Goal: Task Accomplishment & Management: Use online tool/utility

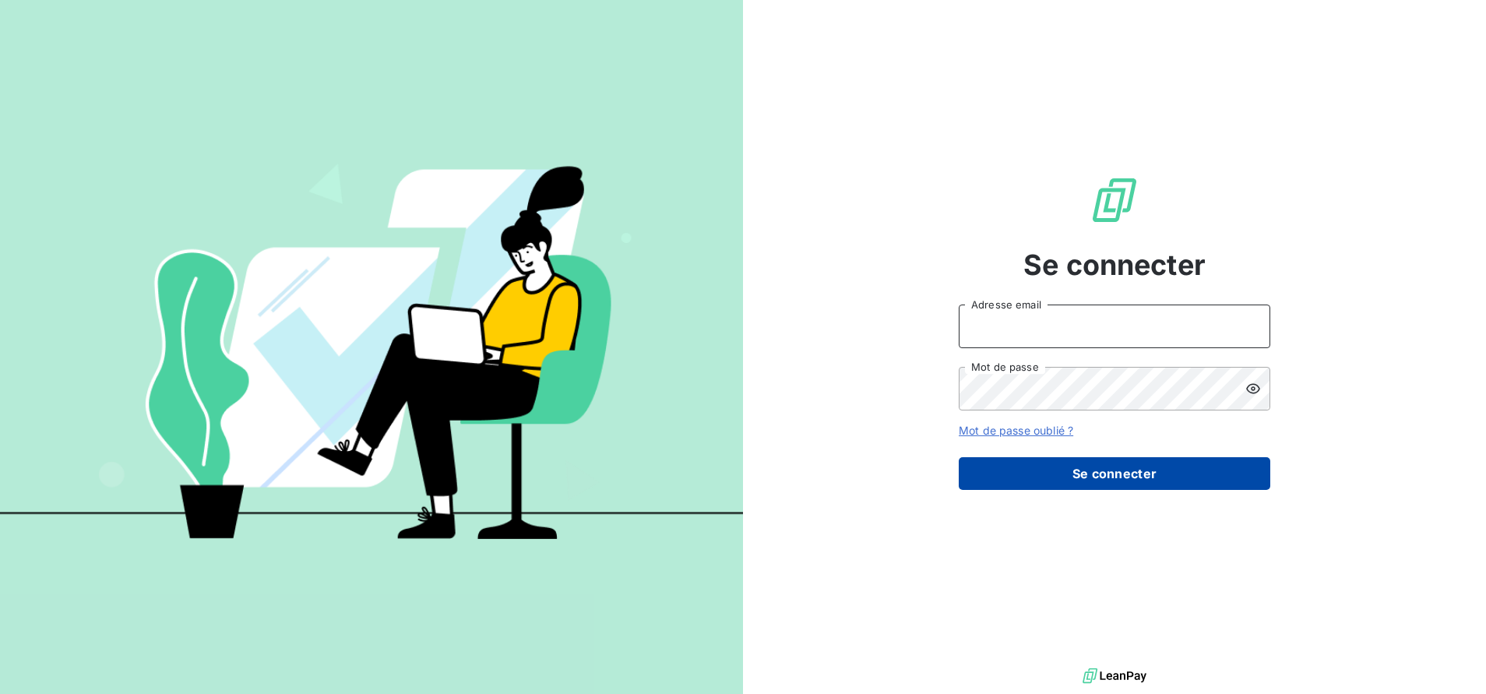
type input "[PERSON_NAME][EMAIL_ADDRESS][DOMAIN_NAME]"
click at [1117, 472] on button "Se connecter" at bounding box center [1115, 473] width 312 height 33
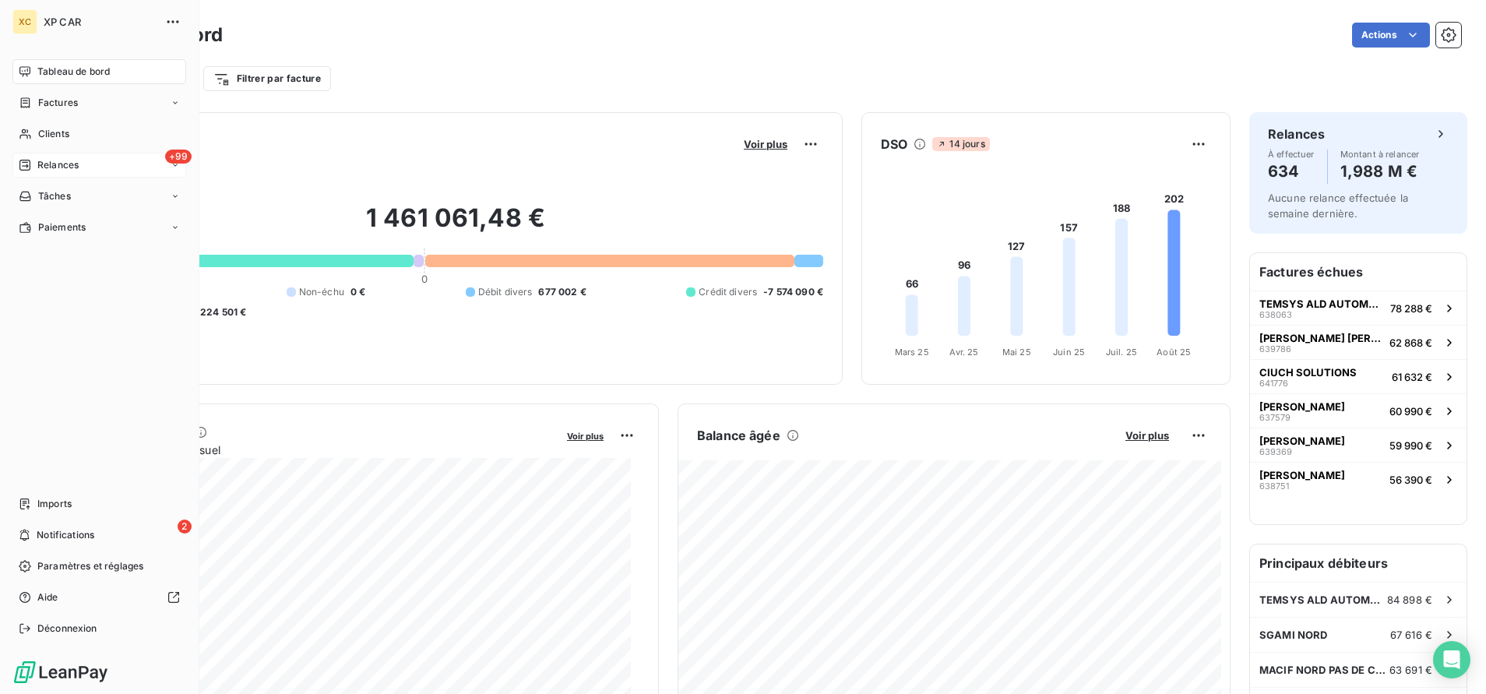
click at [57, 163] on span "Relances" at bounding box center [57, 165] width 41 height 14
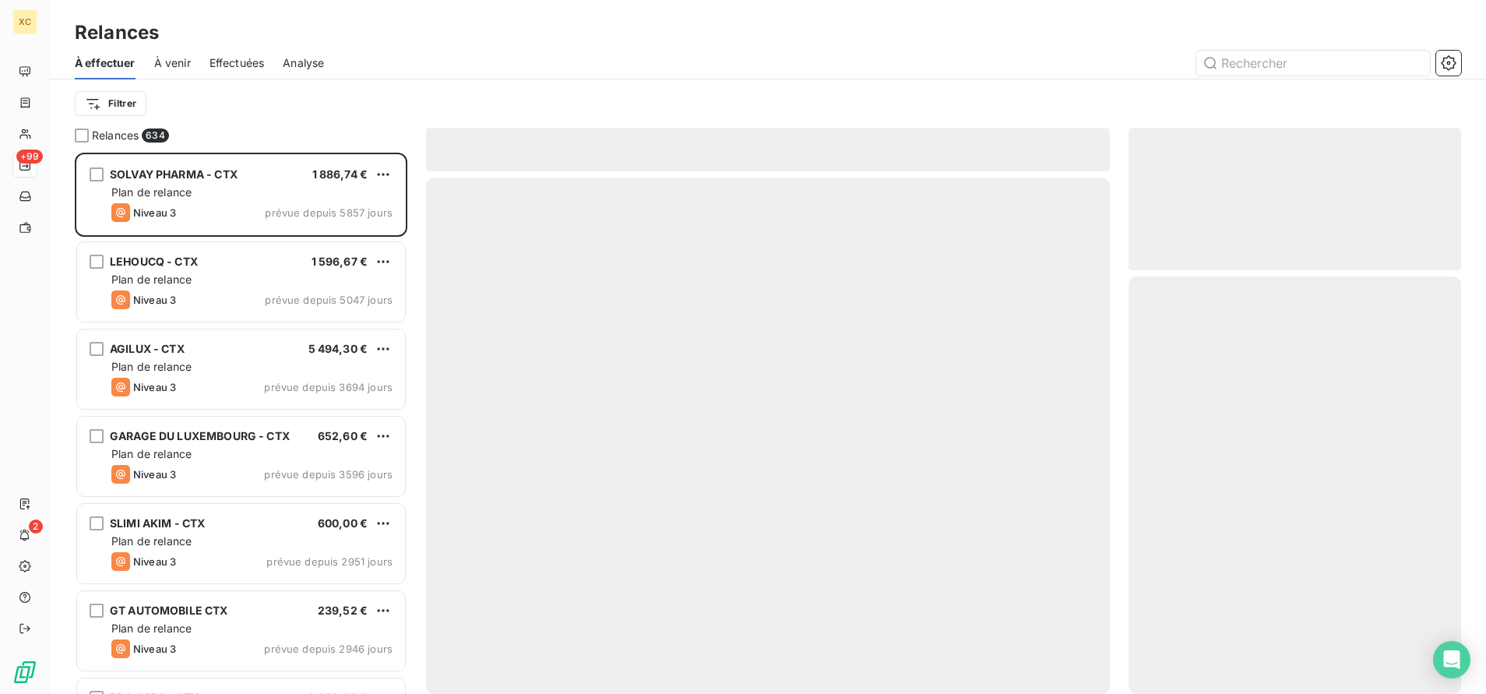
scroll to position [523, 315]
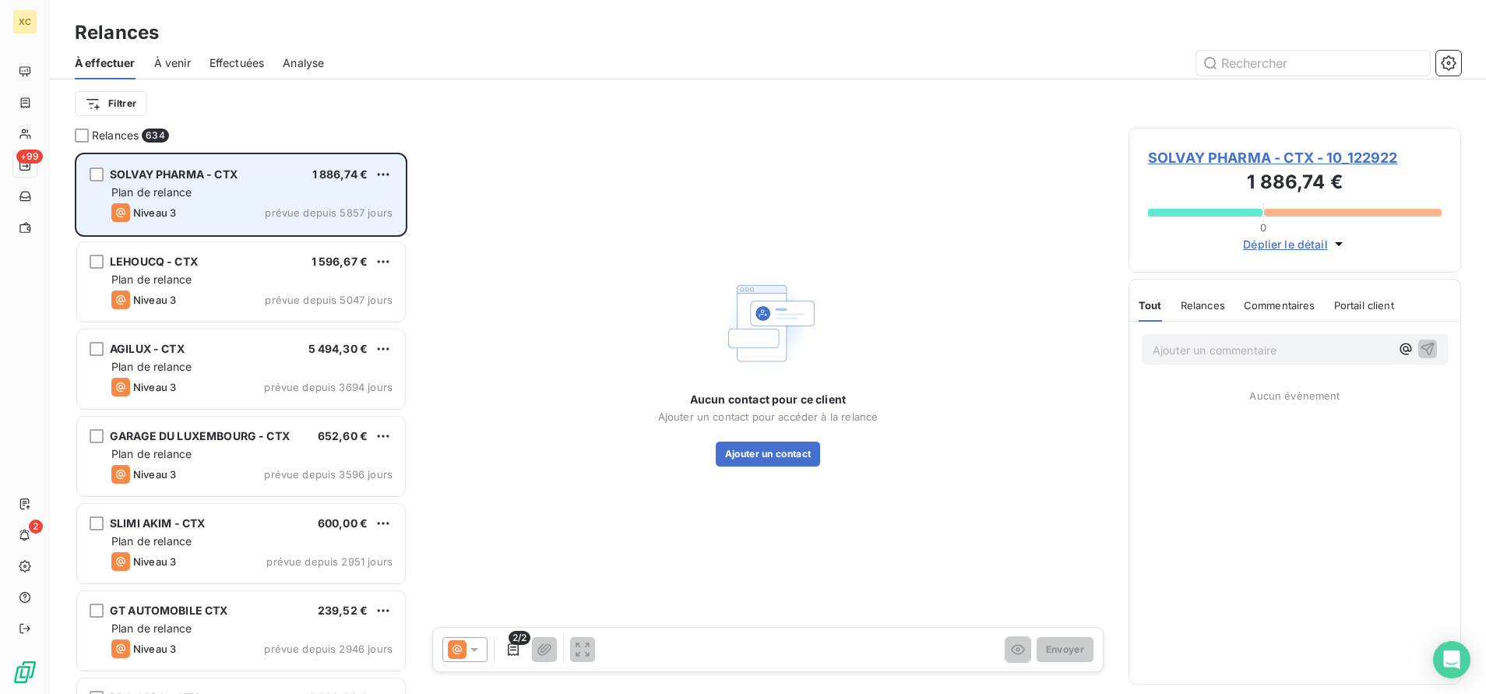
click at [326, 202] on div "SOLVAY PHARMA - CTX 1 886,74 € Plan de relance Niveau 3 prévue depuis 5857 jours" at bounding box center [241, 194] width 328 height 79
click at [259, 201] on div "SOLVAY PHARMA - CTX 1 886,74 € Plan de relance Niveau 3 prévue depuis 5857 jours" at bounding box center [241, 194] width 328 height 79
click at [103, 172] on div "grid" at bounding box center [97, 174] width 14 height 14
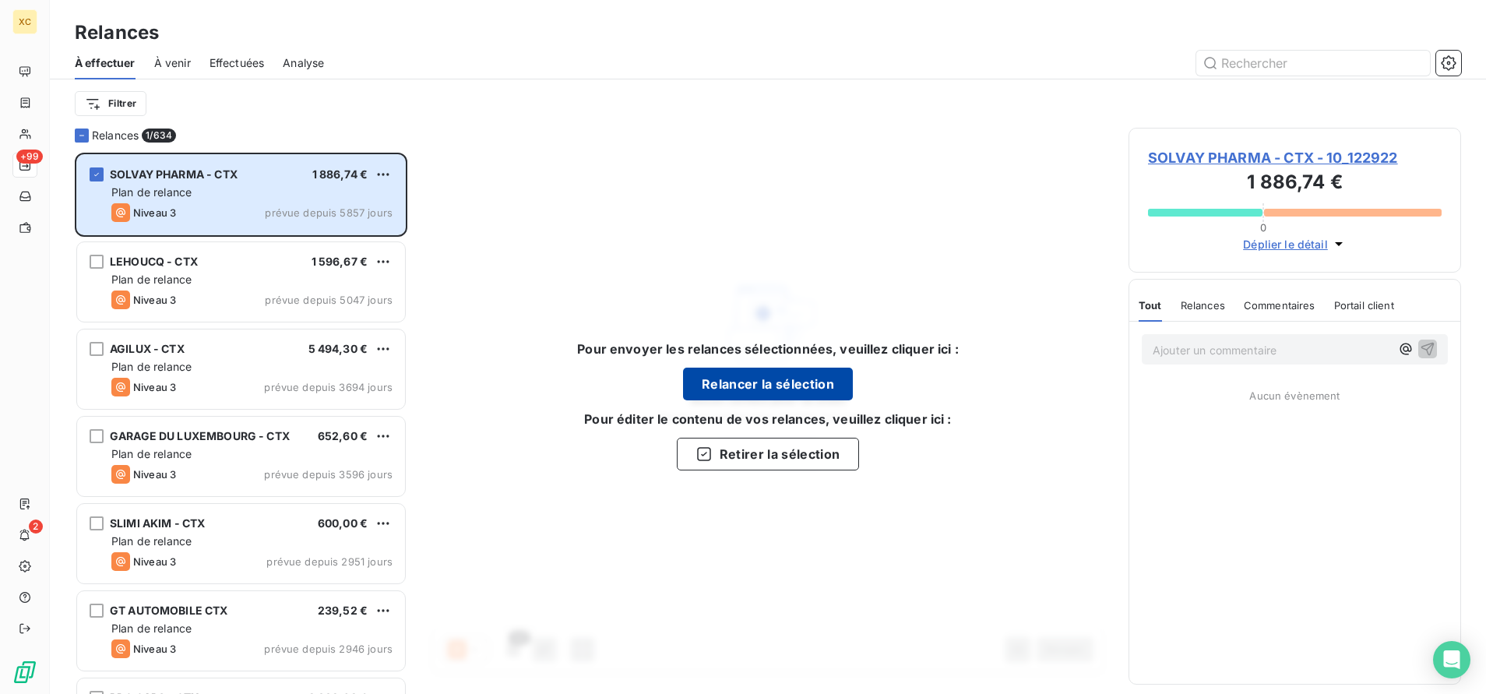
click at [823, 386] on button "Relancer la sélection" at bounding box center [768, 384] width 170 height 33
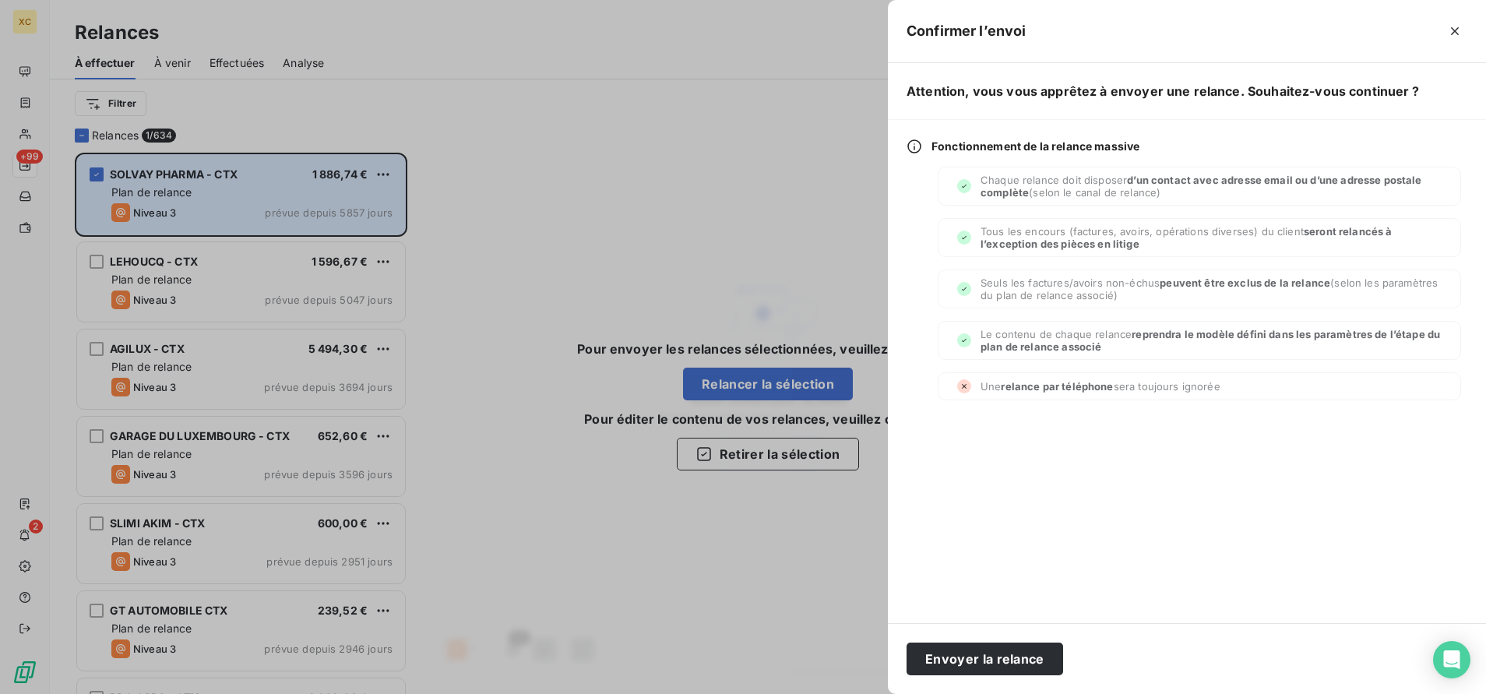
click at [785, 553] on div at bounding box center [743, 347] width 1486 height 694
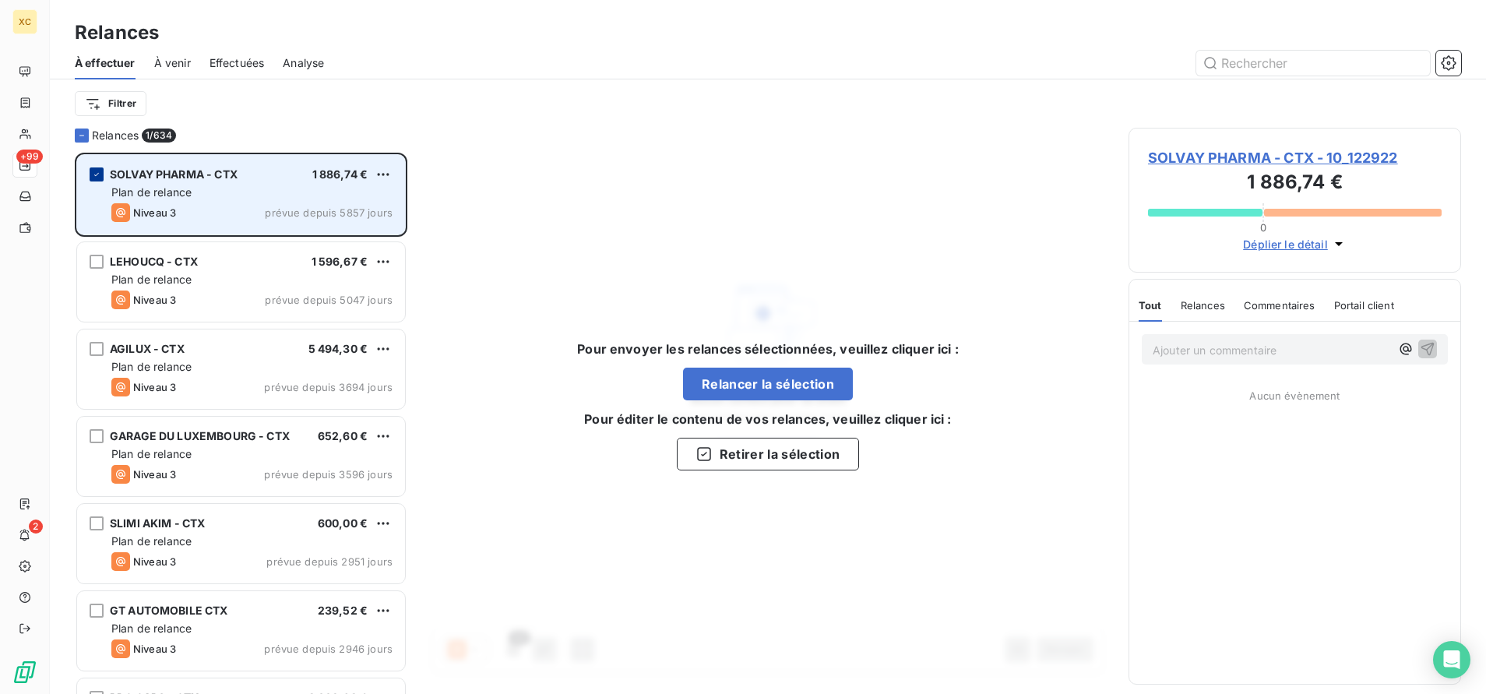
click at [102, 172] on div "grid" at bounding box center [97, 174] width 14 height 14
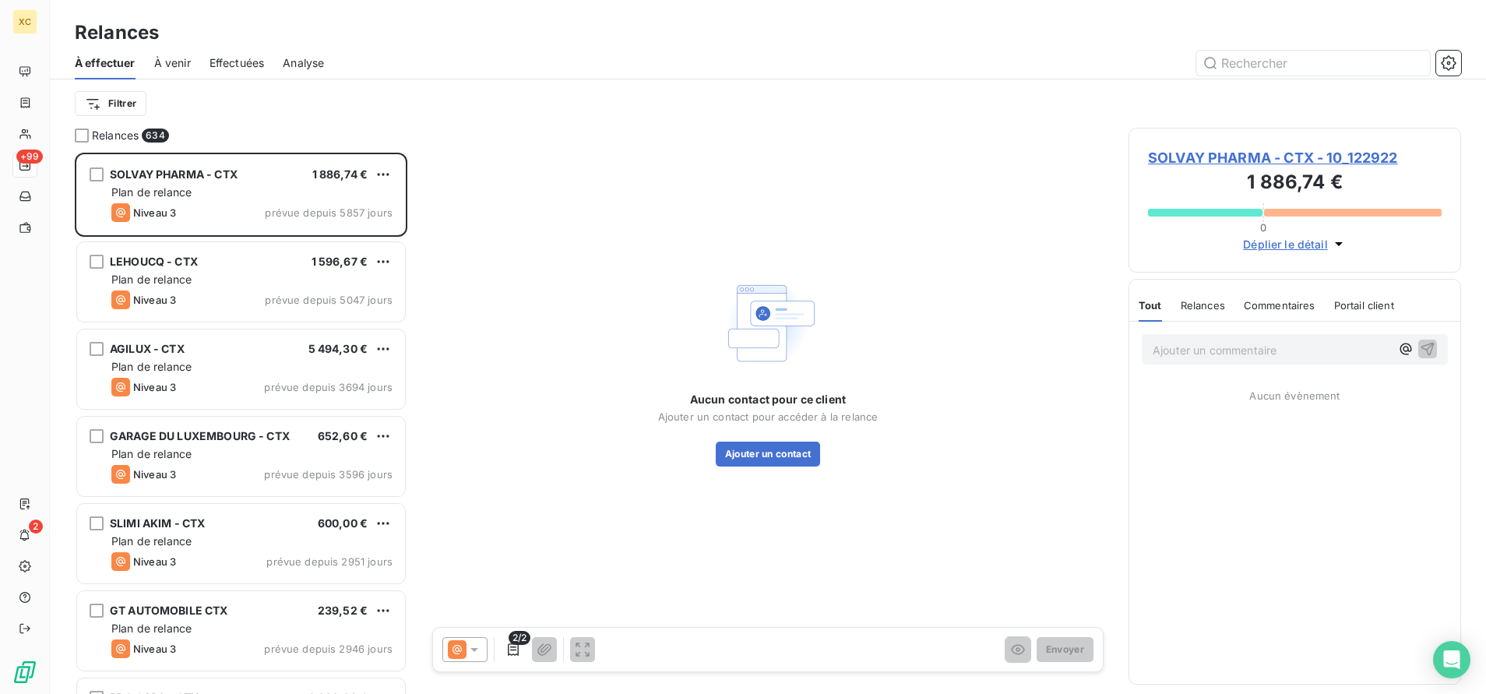
click at [252, 64] on span "Effectuées" at bounding box center [237, 63] width 55 height 16
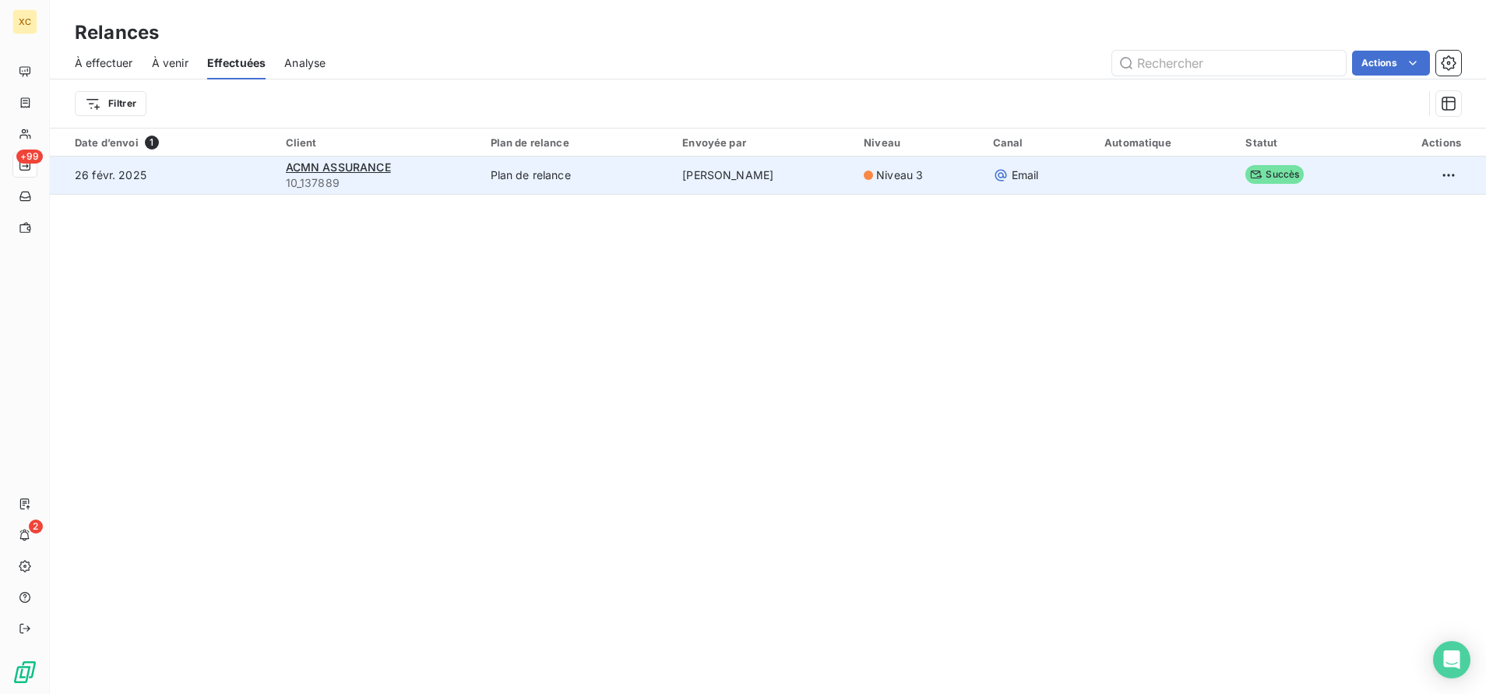
click at [236, 181] on td "26 févr. 2025" at bounding box center [163, 175] width 227 height 37
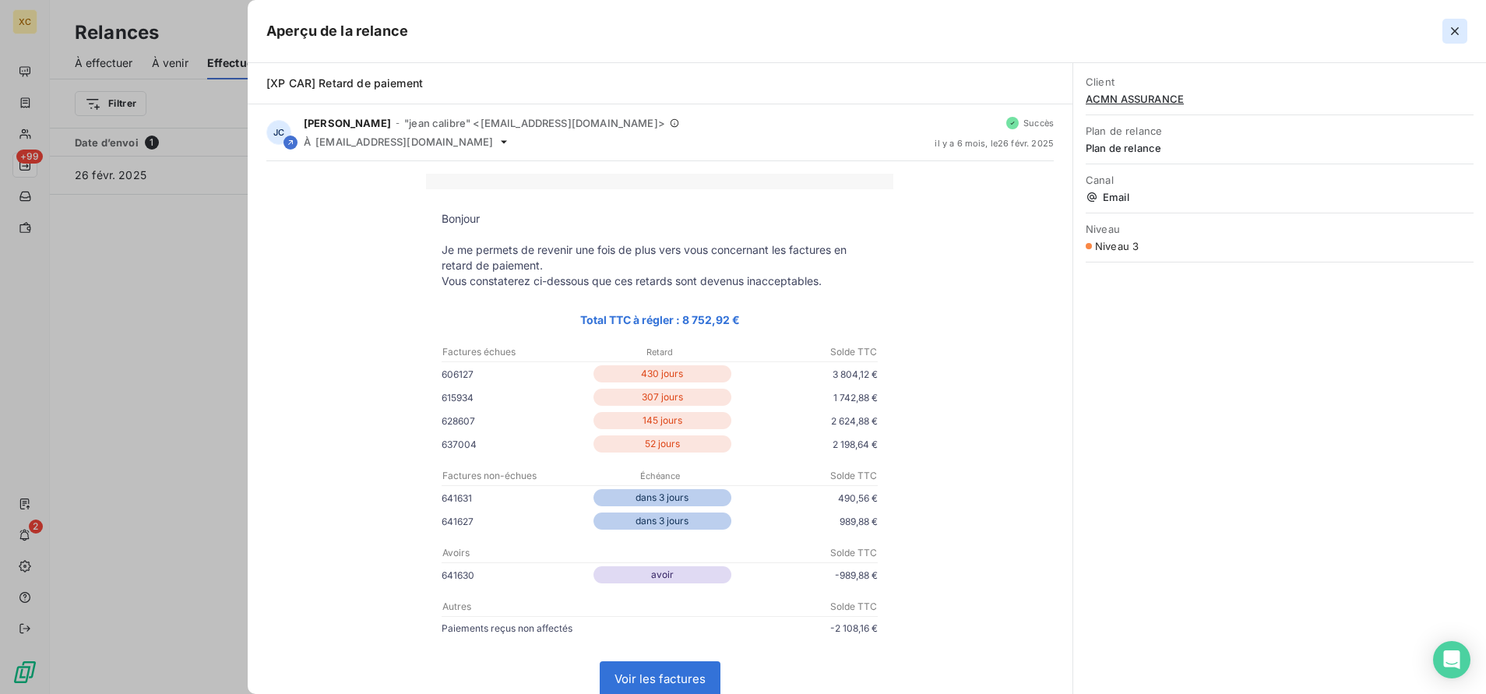
click at [1457, 30] on icon "button" at bounding box center [1455, 31] width 8 height 8
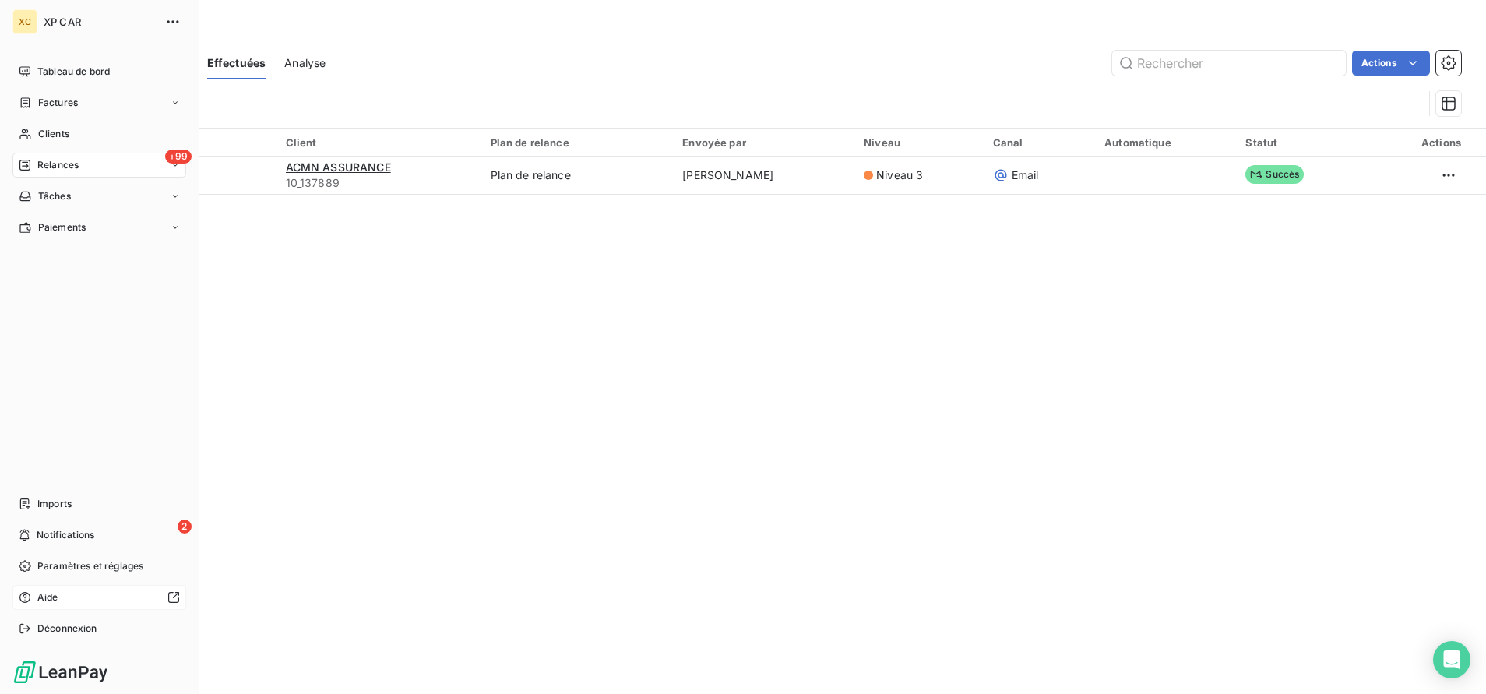
click at [47, 594] on span "Aide" at bounding box center [47, 597] width 21 height 14
